Goal: Transaction & Acquisition: Obtain resource

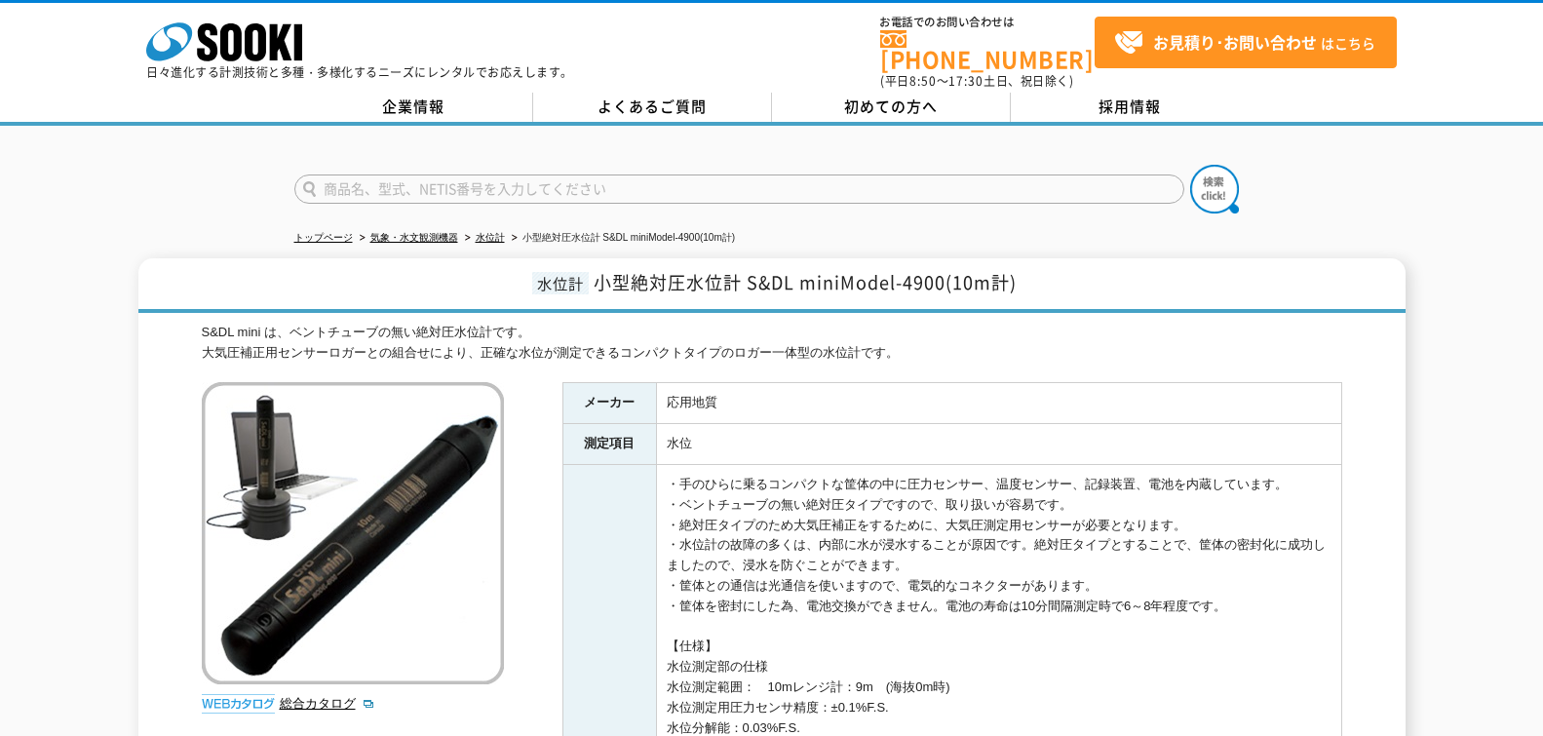
click at [1440, 275] on div "水位計 小型絶対圧水位計 S&DL miniModel-4900(10m計) S&DL mini は、ベントチューブの無い絶対圧水位計です。 大気圧補正用セン…" at bounding box center [771, 727] width 1543 height 939
click at [1189, 332] on div "S&DL mini は、ベントチューブの無い絶対圧水位計です。 大気圧補正用センサーロガーとの組合せにより、正確な水位が測定できるコンパクトタイプのロガー一体…" at bounding box center [772, 343] width 1140 height 41
click at [1132, 383] on td "応用地質" at bounding box center [998, 403] width 685 height 41
click at [1118, 437] on td "水位" at bounding box center [998, 444] width 685 height 41
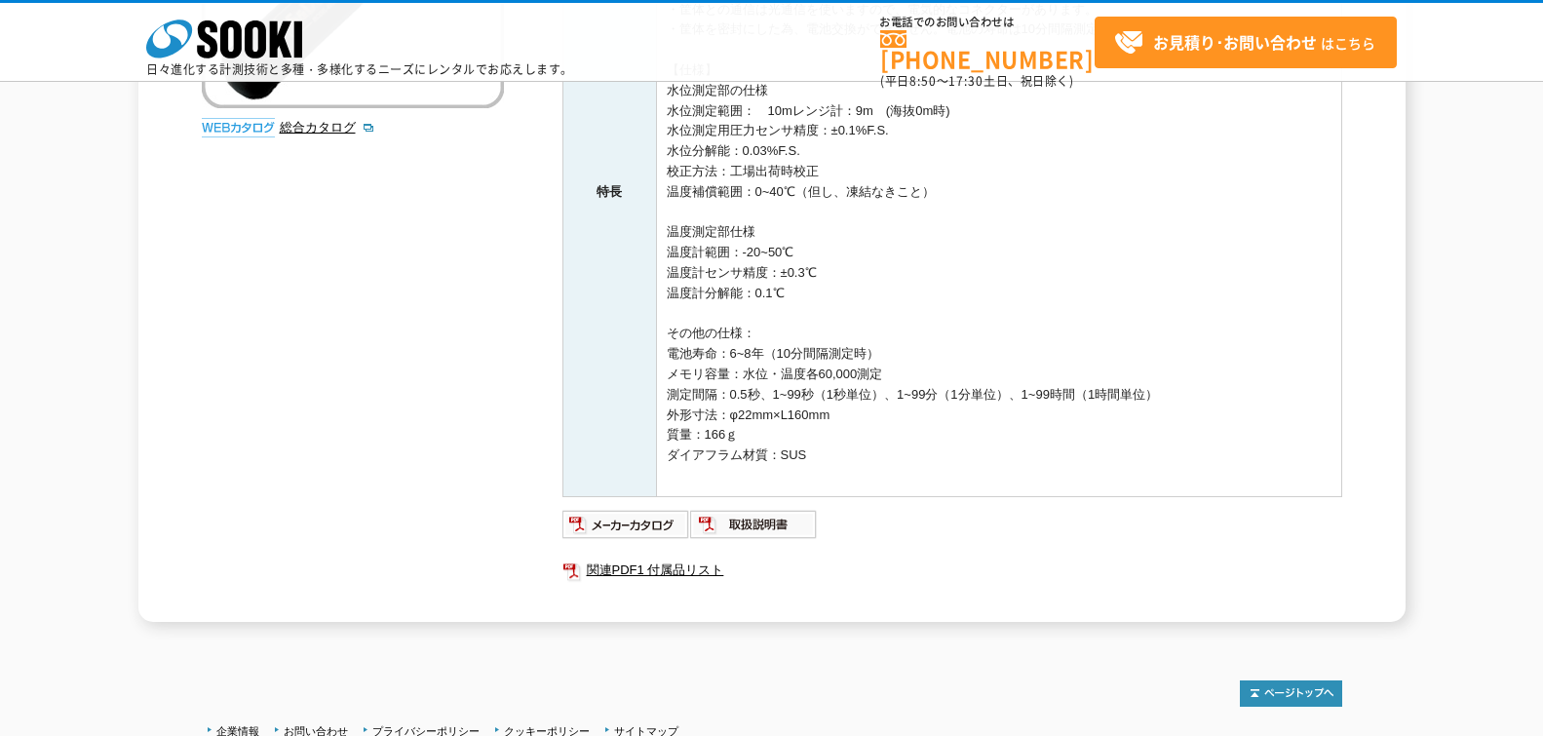
scroll to position [487, 0]
click at [649, 529] on img at bounding box center [626, 523] width 128 height 31
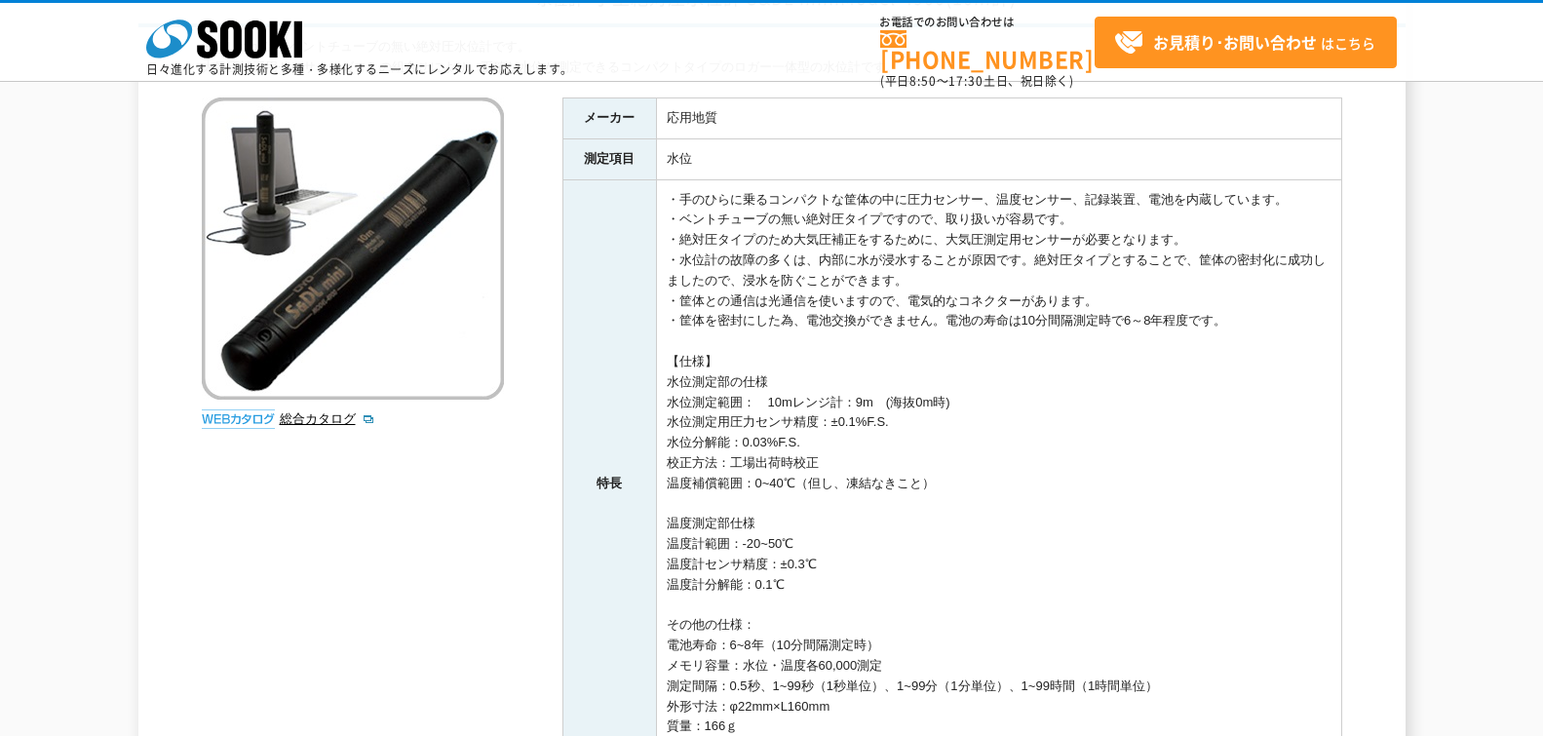
scroll to position [97, 0]
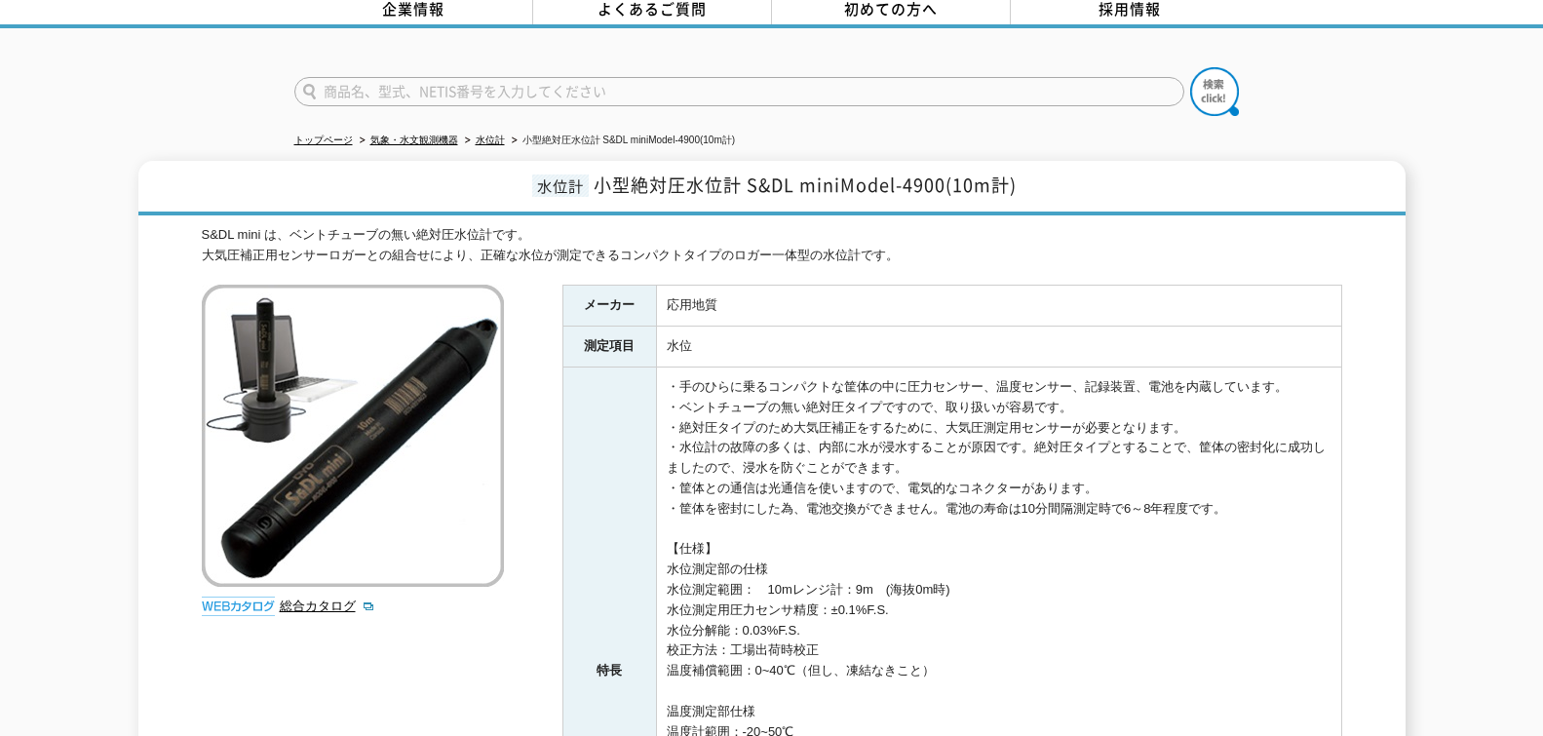
click at [705, 174] on span "小型絶対圧水位計 S&DL miniModel-4900(10m計)" at bounding box center [804, 184] width 423 height 26
click at [591, 175] on h1 "水位計 小型絶対圧水位計 S&DL miniModel-4900(10m計)" at bounding box center [771, 188] width 1267 height 55
drag, startPoint x: 738, startPoint y: 173, endPoint x: 1022, endPoint y: 173, distance: 284.5
click at [1022, 173] on h1 "水位計 小型絶対圧水位計 S&DL miniModel-4900(10m計)" at bounding box center [771, 188] width 1267 height 55
copy span "S&DL miniModel-4900(10m計)"
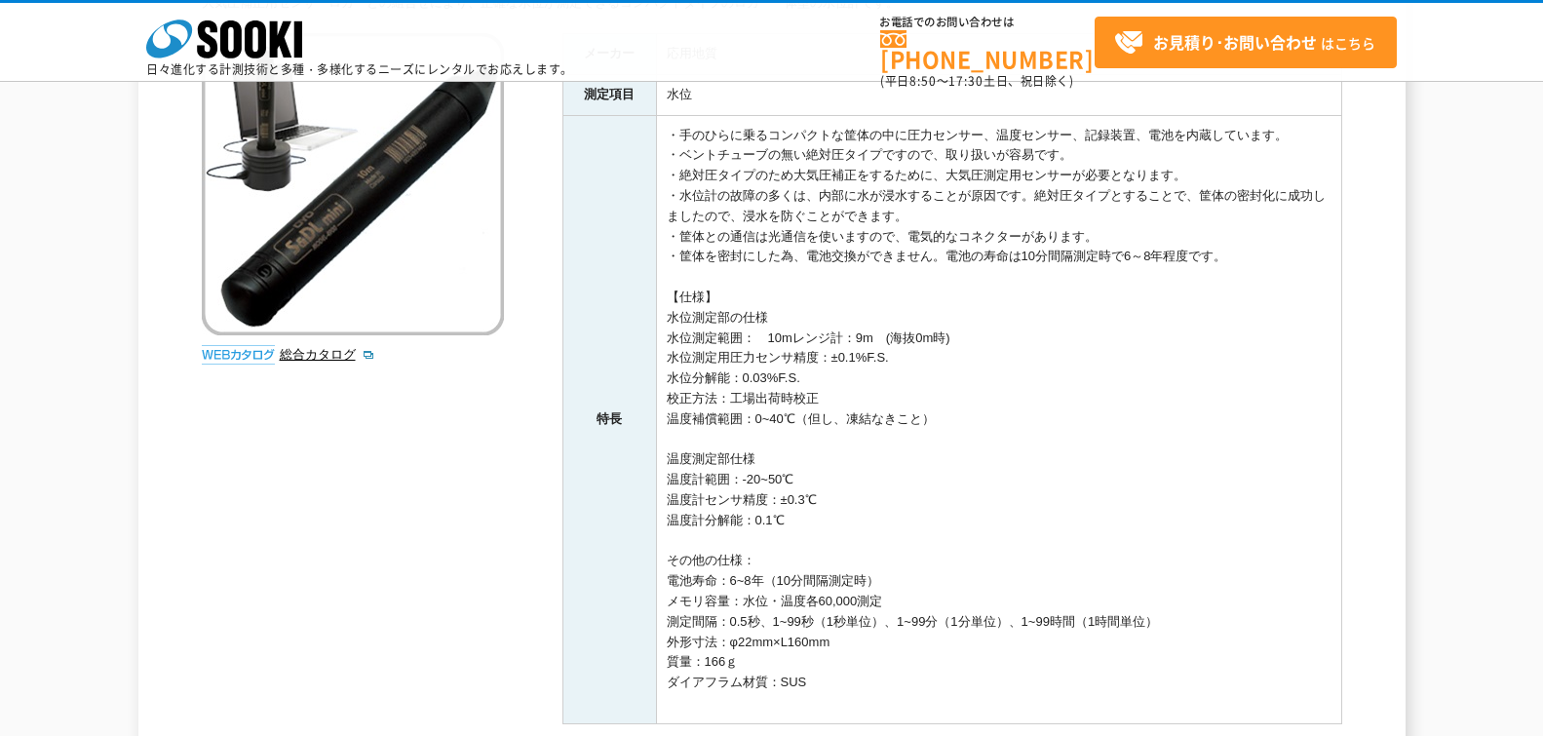
scroll to position [292, 0]
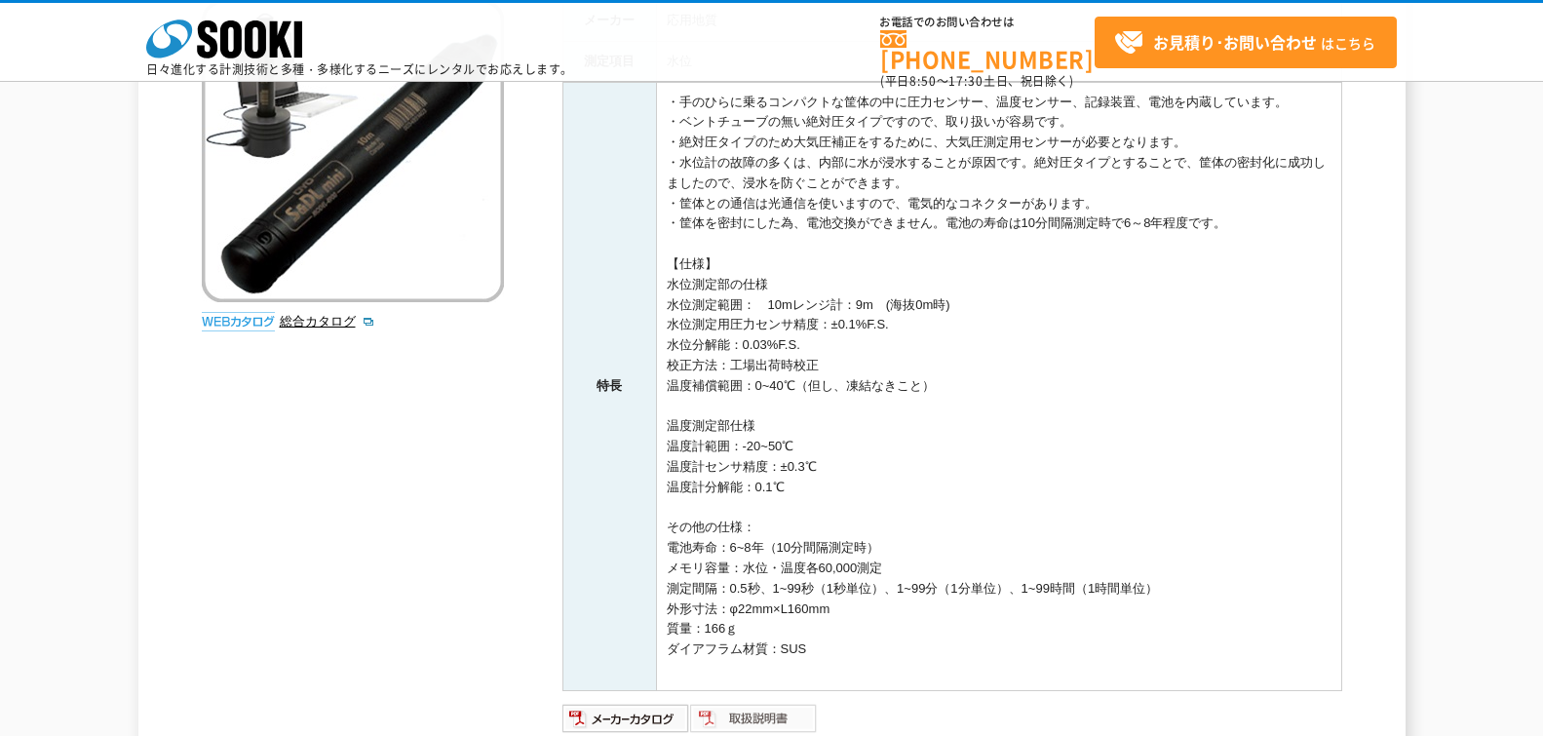
click at [782, 715] on img at bounding box center [754, 718] width 128 height 31
